Goal: Check status: Check status

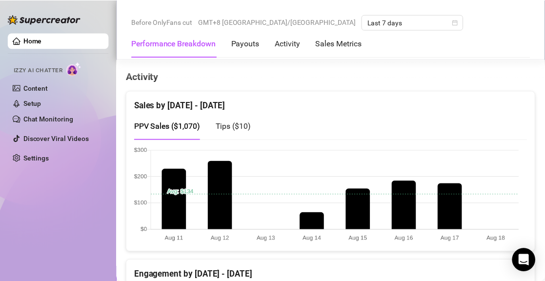
scroll to position [488, 0]
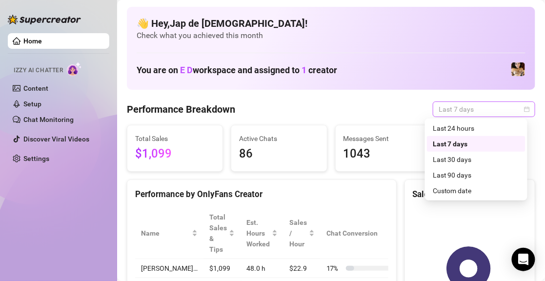
click at [495, 112] on span "Last 7 days" at bounding box center [484, 109] width 91 height 15
click at [460, 193] on div "Custom date" at bounding box center [476, 191] width 87 height 11
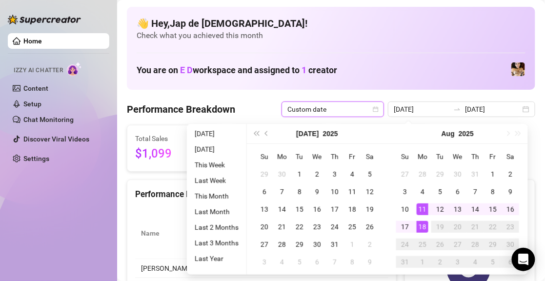
type input "[DATE]"
click at [460, 210] on div "13" at bounding box center [458, 210] width 12 height 12
click at [422, 230] on div "18" at bounding box center [423, 227] width 12 height 12
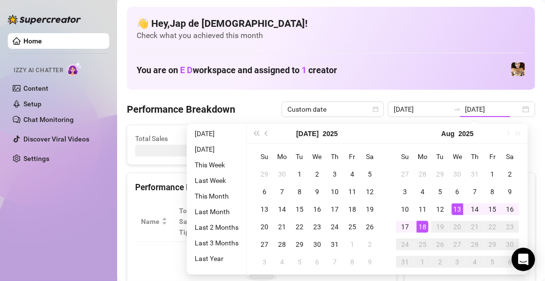
type input "[DATE]"
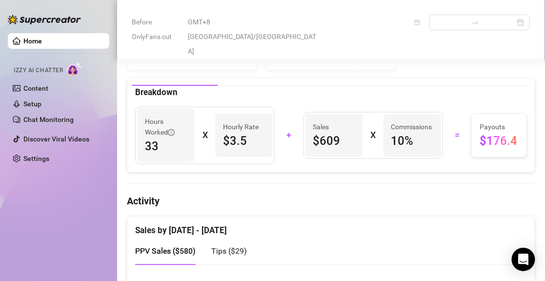
scroll to position [439, 0]
